Goal: Task Accomplishment & Management: Use online tool/utility

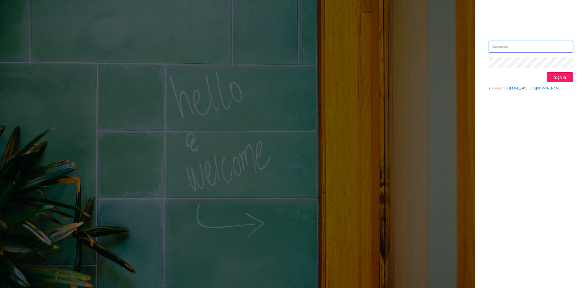
type input "[PERSON_NAME][EMAIL_ADDRESS][DOMAIN_NAME]"
click at [562, 76] on button "Sign in" at bounding box center [560, 77] width 26 height 10
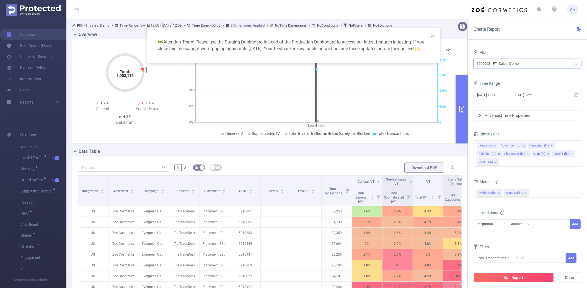
click at [535, 66] on input "1000008 - FT_Sales_Demo" at bounding box center [528, 64] width 108 height 10
click at [540, 40] on div "Create Report PID 1000008 - FT_Sales_Demo 1000008 - FT_Sales_Demo Time Range [D…" at bounding box center [527, 153] width 119 height 269
click at [540, 94] on input "[DATE] 12:59" at bounding box center [536, 94] width 45 height 7
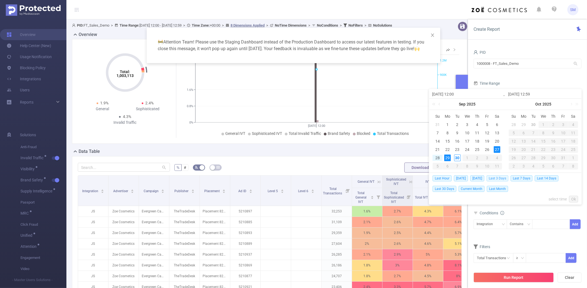
click at [500, 179] on span "Last 3 Days" at bounding box center [498, 178] width 22 height 6
type input "[DATE] 00:00"
type input "[DATE] 23:59"
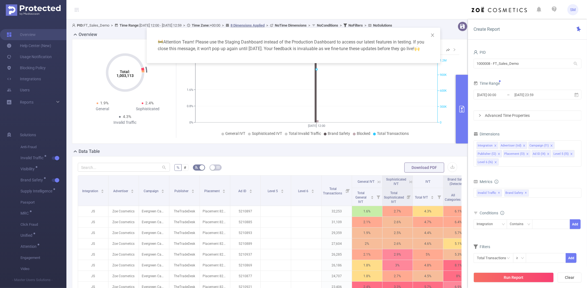
click at [539, 175] on form "Dimensions Integration Advertiser (tid) Campaign (l1) Publisher (l2) Placement …" at bounding box center [528, 200] width 108 height 140
click at [570, 152] on span at bounding box center [571, 154] width 3 height 6
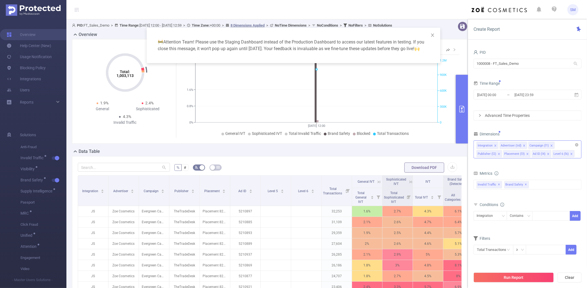
click at [571, 154] on icon "icon: close" at bounding box center [572, 154] width 2 height 2
click at [561, 164] on form "Dimensions Integration Advertiser (tid) Campaign (l1) Publisher (l2) Placement …" at bounding box center [528, 195] width 108 height 131
click at [525, 184] on span "✕" at bounding box center [526, 184] width 2 height 7
click at [531, 172] on div "Metrics" at bounding box center [528, 173] width 108 height 9
click at [536, 276] on button "Run Report" at bounding box center [514, 277] width 80 height 10
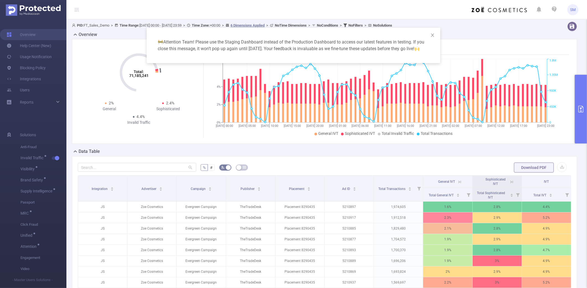
click at [43, 68] on div "🚧 Attention Team! Please use the Staging Dashboard instead of the Production Da…" at bounding box center [293, 144] width 587 height 288
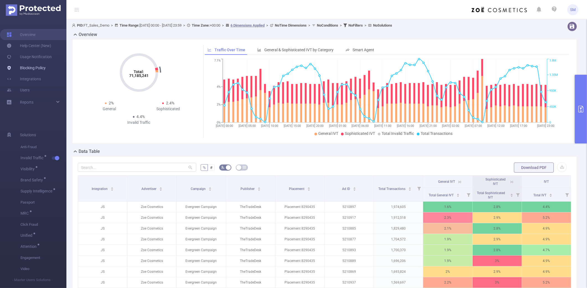
click at [43, 68] on link "Blocking Policy" at bounding box center [26, 67] width 39 height 11
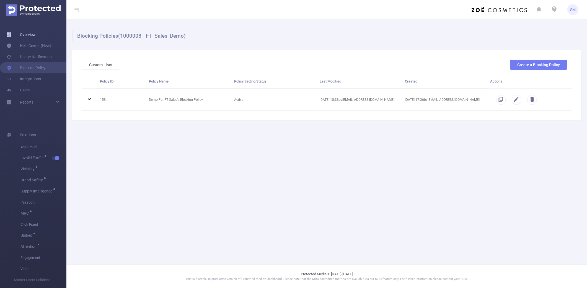
click at [24, 33] on link "Overview" at bounding box center [21, 34] width 29 height 11
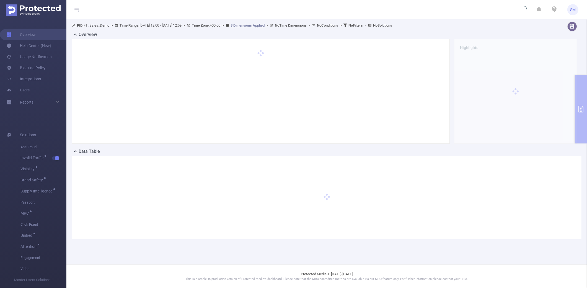
type input "[DATE] 12:00"
type input "[DATE] 12:59"
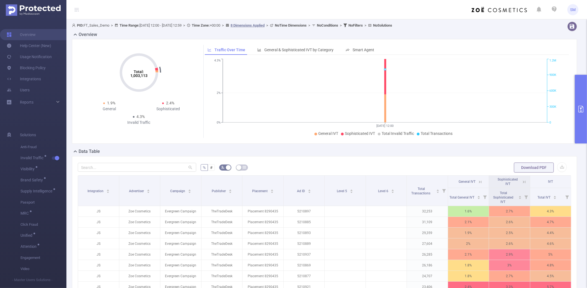
click at [579, 97] on button "primary" at bounding box center [581, 109] width 12 height 69
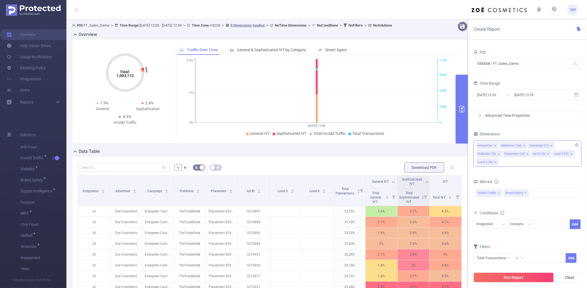
click at [570, 155] on icon "icon: close" at bounding box center [571, 154] width 3 height 3
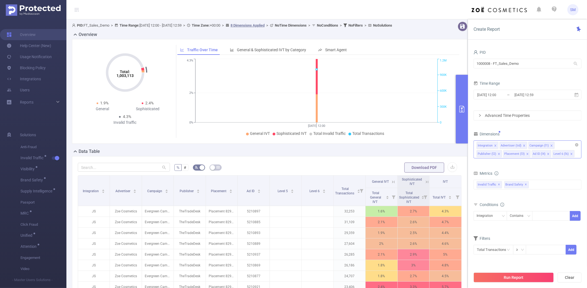
click at [571, 154] on icon "icon: close" at bounding box center [572, 154] width 2 height 2
click at [525, 185] on span "✕" at bounding box center [526, 184] width 2 height 7
click at [555, 151] on div "Integration Advertiser (tid) Campaign (l1) Publisher (l2) Placement (l3) Ad ID …" at bounding box center [528, 149] width 108 height 18
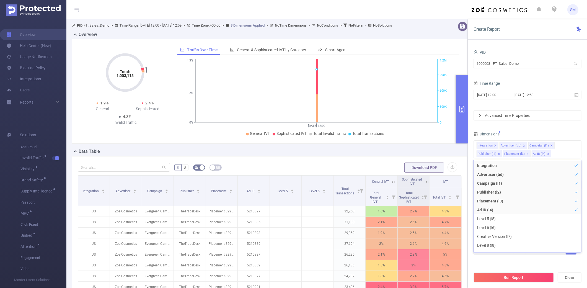
click at [554, 136] on div "Dimensions" at bounding box center [528, 134] width 108 height 9
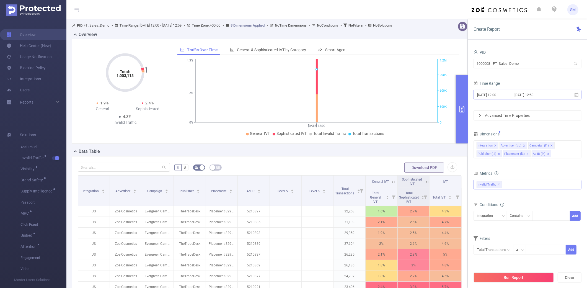
click at [528, 97] on input "[DATE] 12:59" at bounding box center [536, 94] width 45 height 7
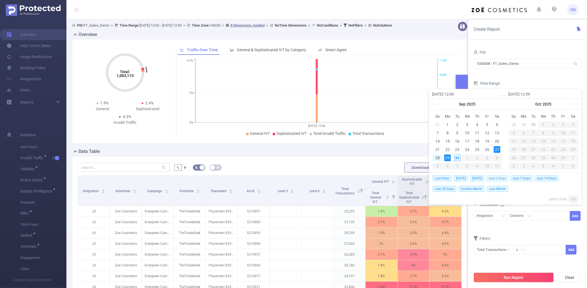
click at [503, 179] on span "Last 3 Days" at bounding box center [498, 178] width 22 height 6
type input "[DATE] 00:00"
type input "[DATE] 23:59"
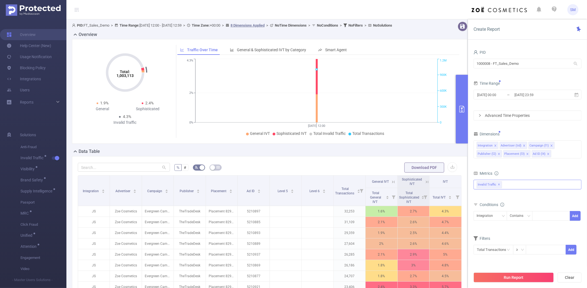
drag, startPoint x: 545, startPoint y: 202, endPoint x: 543, endPoint y: 205, distance: 4.6
click at [545, 202] on div "Conditions" at bounding box center [528, 205] width 108 height 9
click at [544, 282] on button "Run Report" at bounding box center [514, 277] width 80 height 10
